Goal: Use online tool/utility: Utilize a website feature to perform a specific function

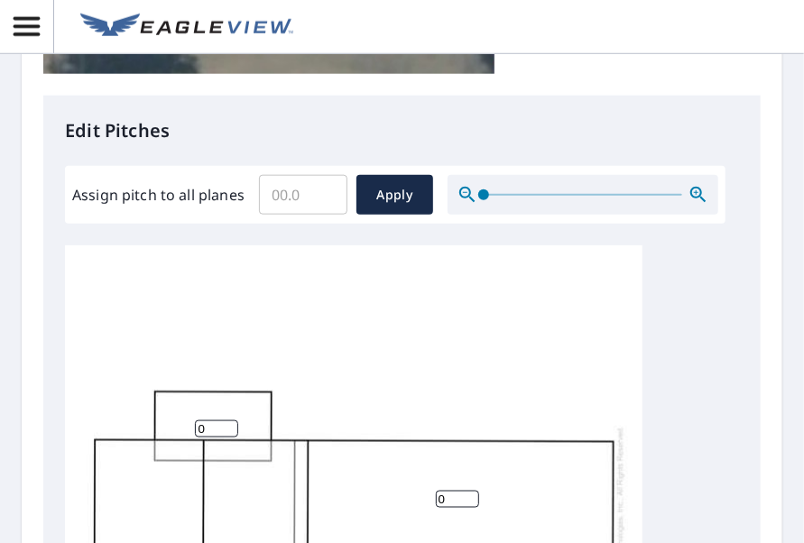
scroll to position [662, 0]
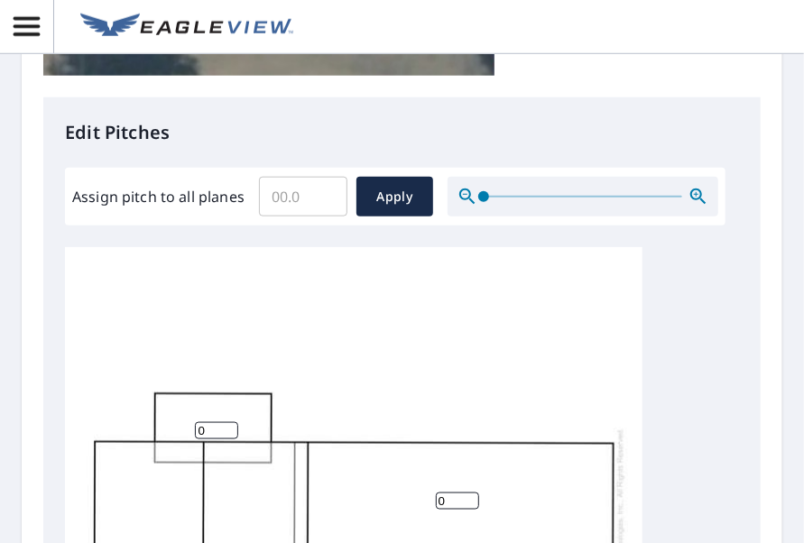
click at [307, 192] on input "Assign pitch to all planes" at bounding box center [303, 196] width 88 height 51
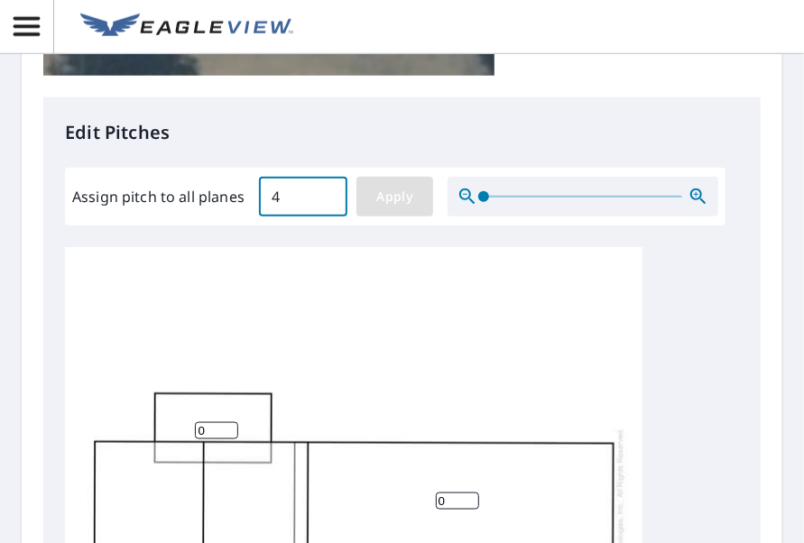
type input "4"
click at [399, 198] on span "Apply" at bounding box center [395, 197] width 48 height 23
type input "4"
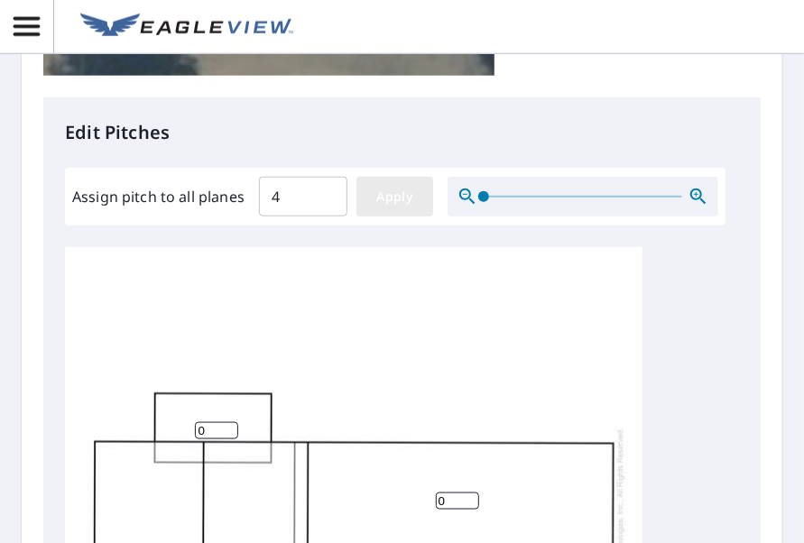
type input "4"
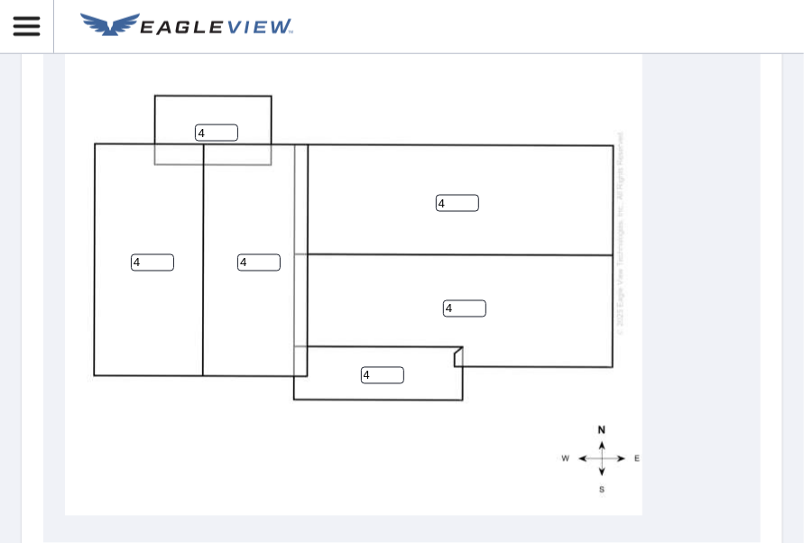
scroll to position [0, 0]
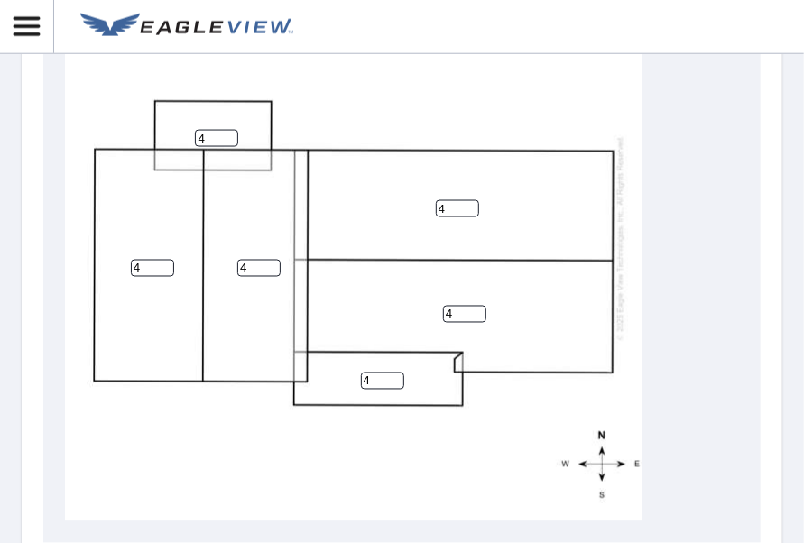
click at [212, 142] on input "4" at bounding box center [216, 138] width 43 height 17
type input "2"
type input "3"
click at [383, 376] on input "4" at bounding box center [382, 381] width 43 height 17
type input "0"
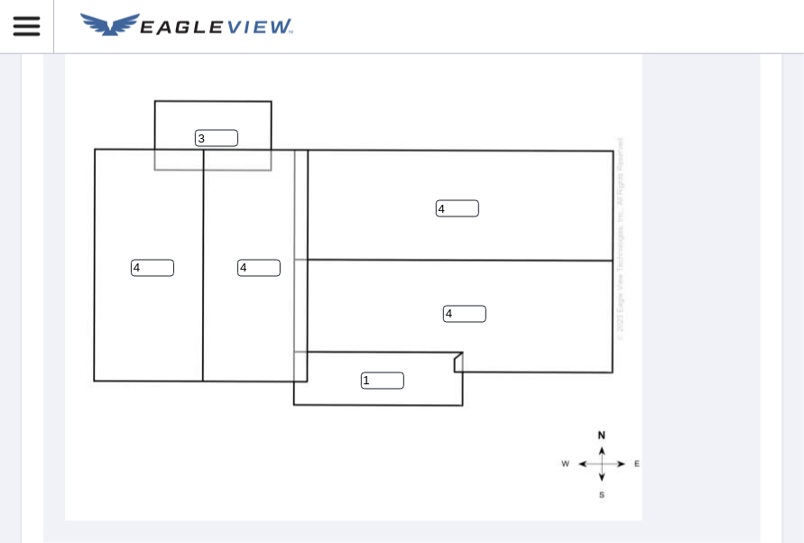
type input "1"
click at [592, 493] on div "4 4 4 4 1 3" at bounding box center [353, 238] width 577 height 567
click at [217, 142] on input "3" at bounding box center [216, 138] width 43 height 17
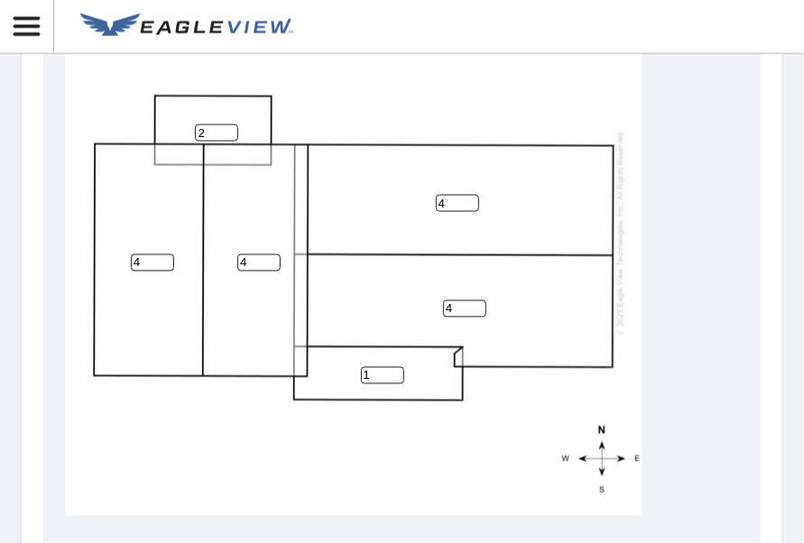
scroll to position [1186, 0]
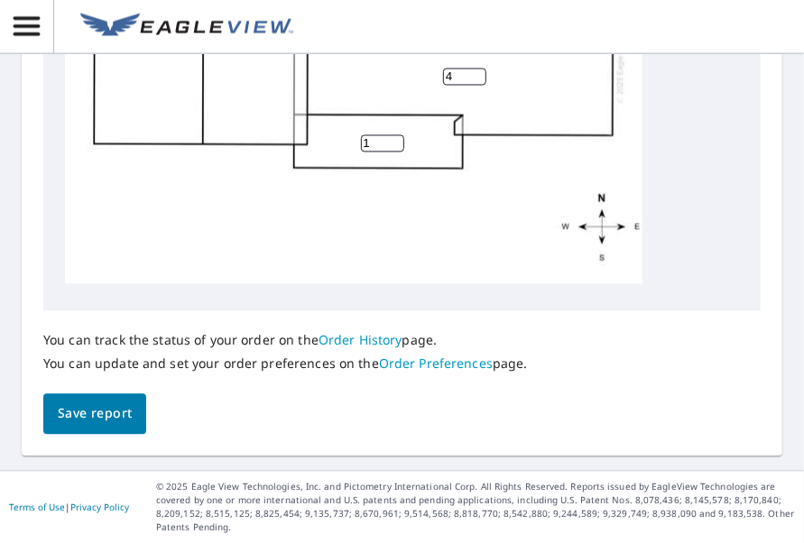
type input "2"
click at [127, 418] on span "Save report" at bounding box center [95, 414] width 74 height 23
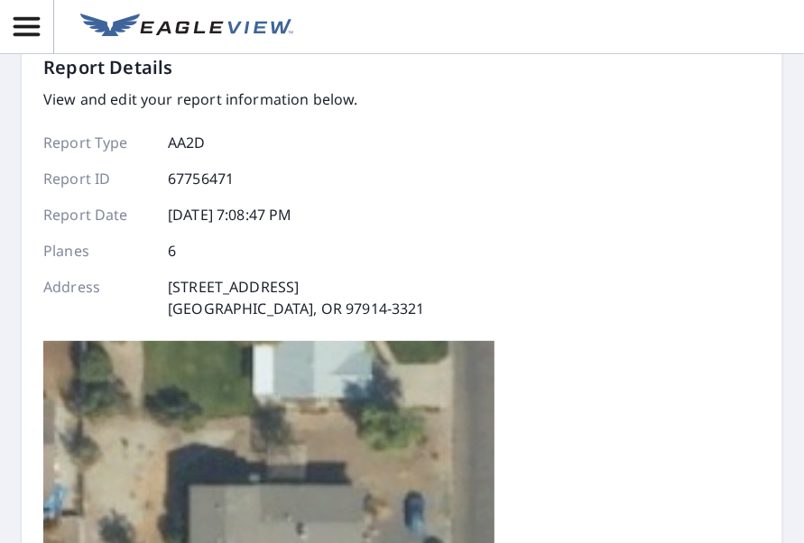
scroll to position [0, 0]
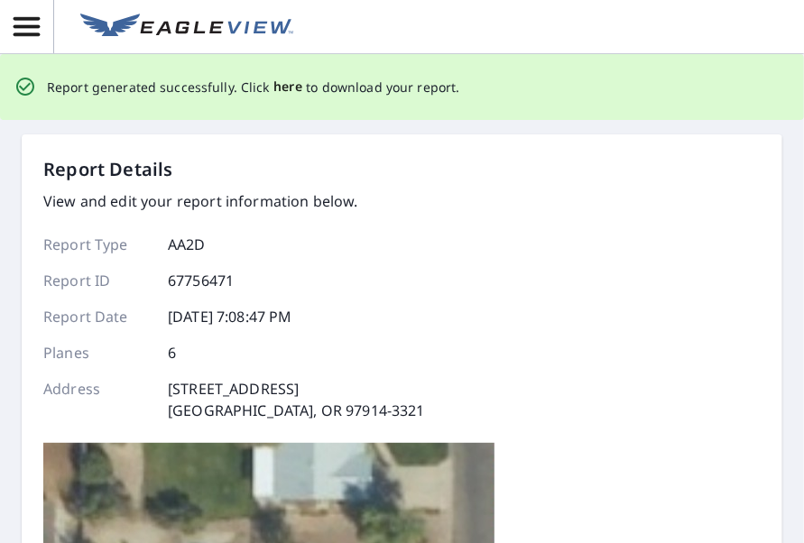
click at [289, 93] on span "here" at bounding box center [288, 87] width 30 height 23
